Goal: Task Accomplishment & Management: Manage account settings

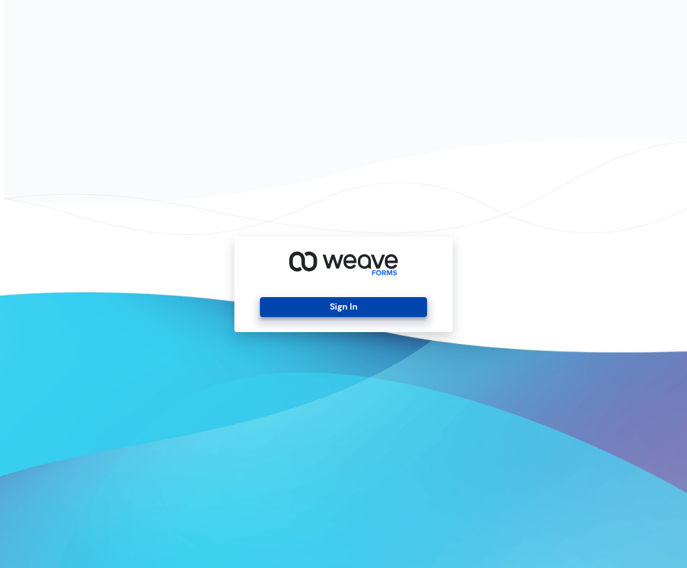
click at [356, 304] on button "Sign In" at bounding box center [343, 307] width 167 height 20
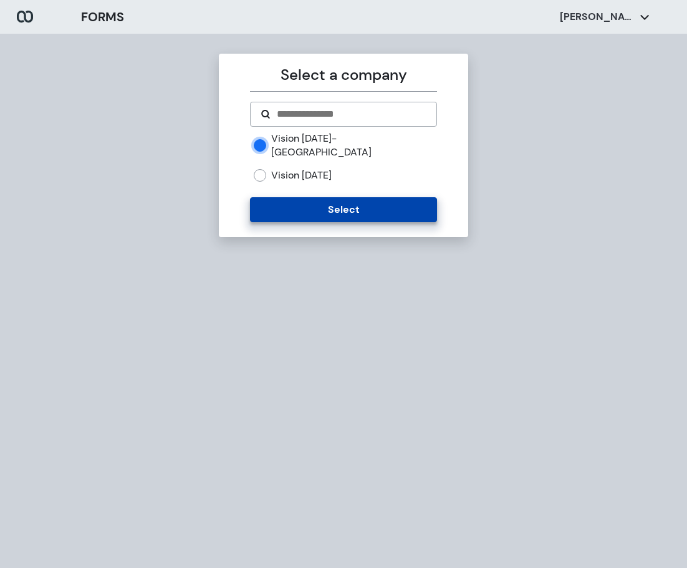
click at [362, 197] on button "Select" at bounding box center [343, 209] width 186 height 25
